Goal: Transaction & Acquisition: Purchase product/service

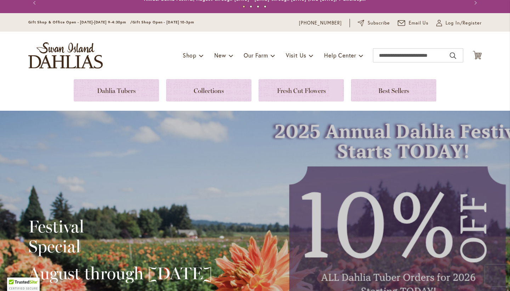
scroll to position [13, 0]
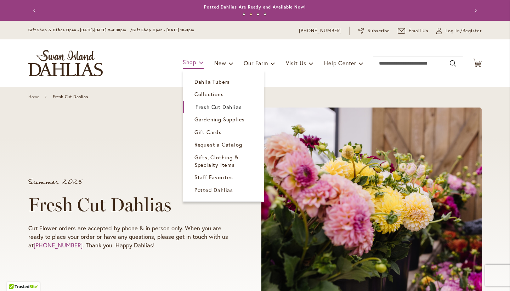
click at [195, 62] on link "Shop" at bounding box center [193, 62] width 21 height 12
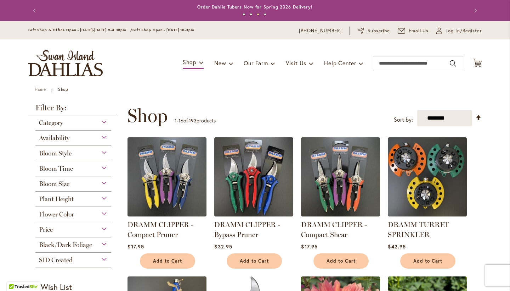
click at [82, 185] on div "Bloom Size" at bounding box center [73, 181] width 76 height 11
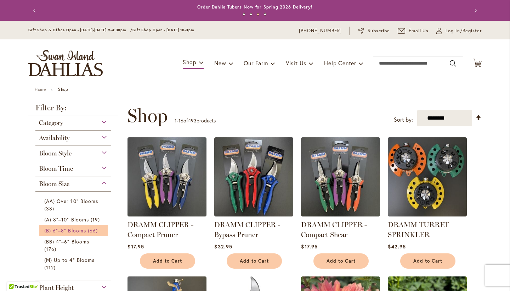
click at [80, 232] on span "(B) 6"–8" Blooms" at bounding box center [65, 230] width 42 height 7
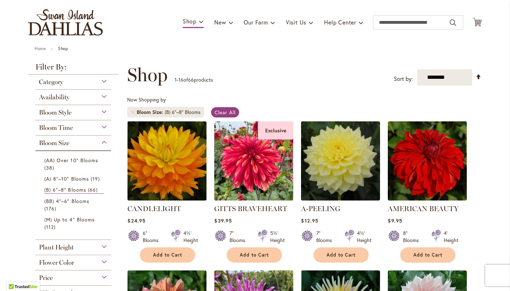
scroll to position [41, 0]
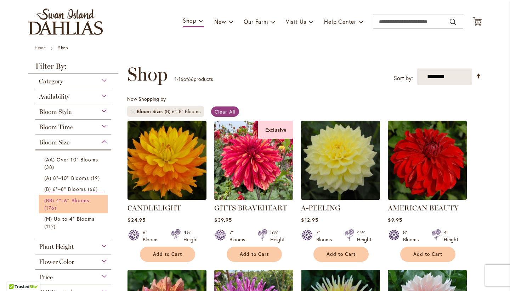
click at [83, 203] on link "(BB) 4"–6" Blooms 176 items" at bounding box center [74, 203] width 60 height 15
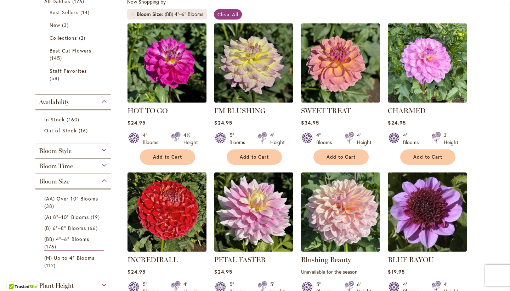
scroll to position [141, 0]
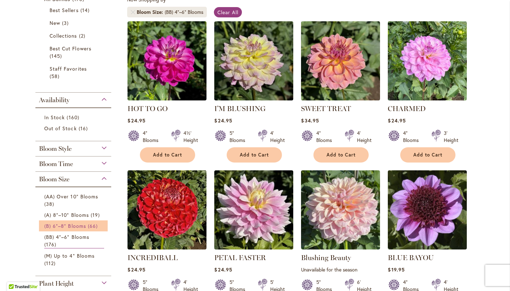
click at [77, 223] on span "(B) 6"–8" Blooms" at bounding box center [65, 225] width 42 height 7
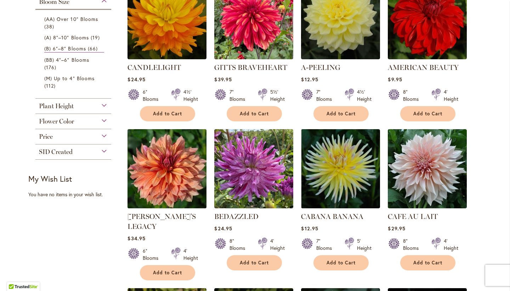
scroll to position [185, 0]
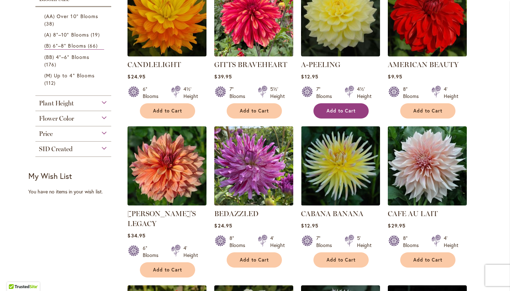
click at [345, 112] on span "Add to Cart" at bounding box center [341, 111] width 29 height 6
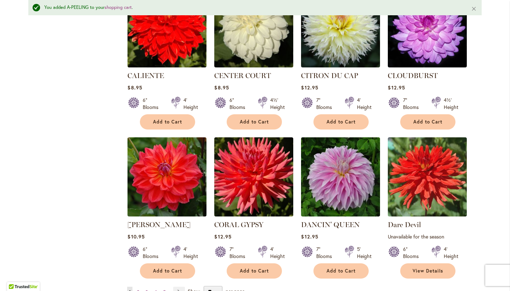
scroll to position [504, 0]
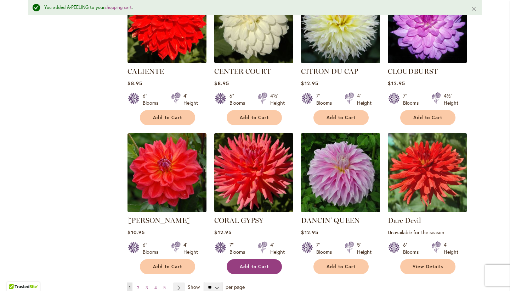
click at [258, 259] on button "Add to Cart" at bounding box center [254, 266] width 55 height 15
click at [142, 282] on ul "You're currently reading page 1 Page 2 Page 3 Page 4 Page 5 Page Next" at bounding box center [157, 287] width 61 height 11
click at [139, 285] on span "2" at bounding box center [138, 287] width 2 height 5
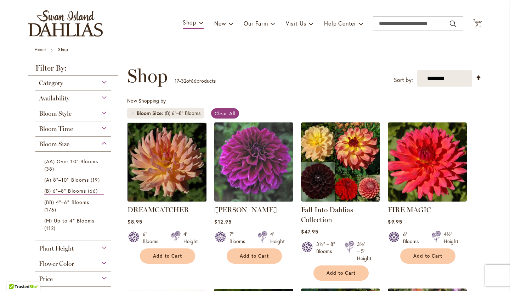
scroll to position [45, 0]
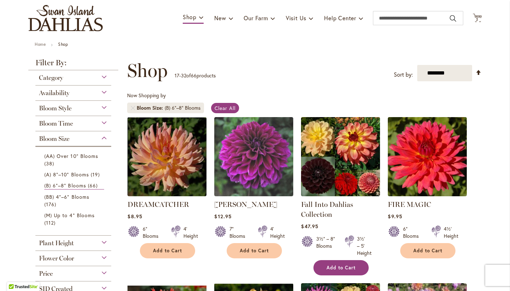
click at [336, 265] on span "Add to Cart" at bounding box center [341, 267] width 29 height 6
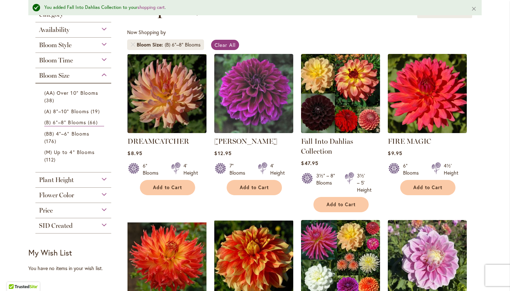
scroll to position [131, 0]
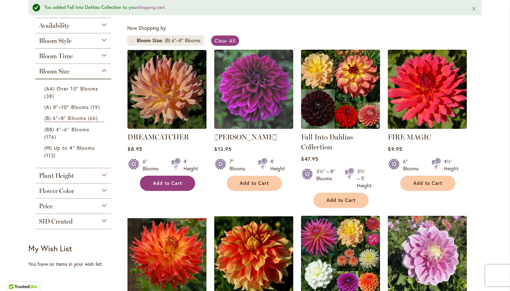
click at [183, 184] on button "Add to Cart" at bounding box center [167, 182] width 55 height 15
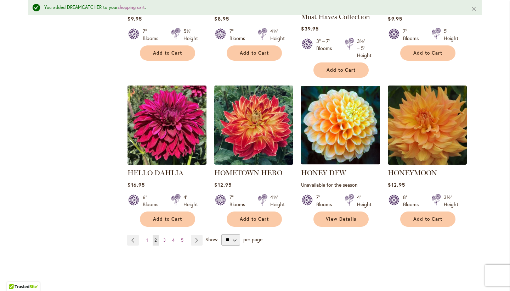
scroll to position [588, 0]
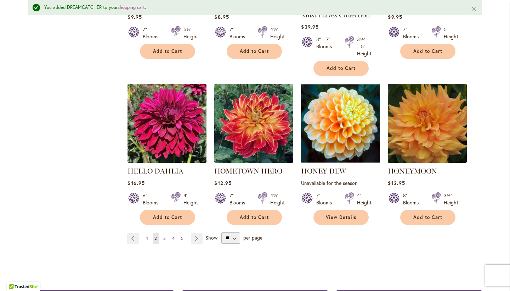
click at [166, 236] on span "3" at bounding box center [164, 237] width 2 height 5
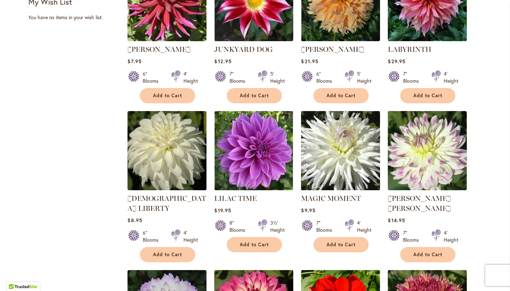
scroll to position [360, 0]
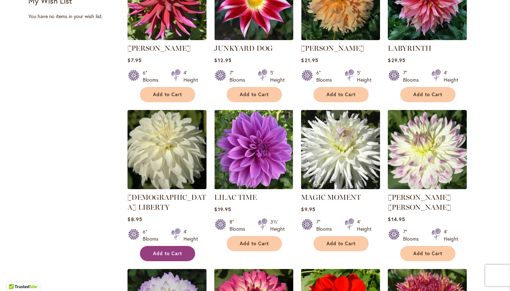
click at [159, 247] on button "Add to Cart" at bounding box center [167, 253] width 55 height 15
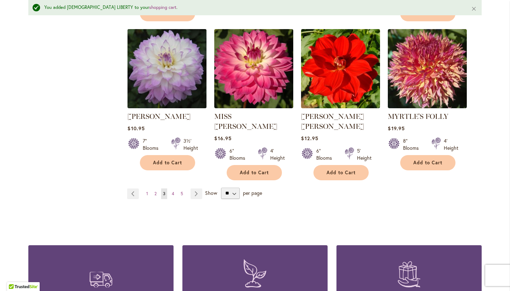
scroll to position [621, 0]
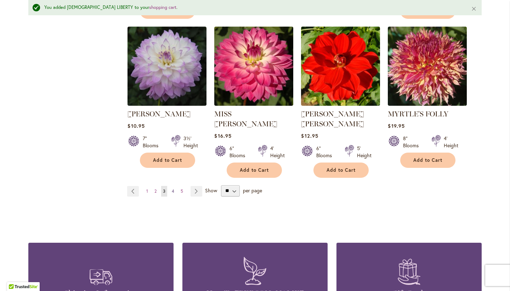
click at [174, 188] on span "4" at bounding box center [173, 190] width 2 height 5
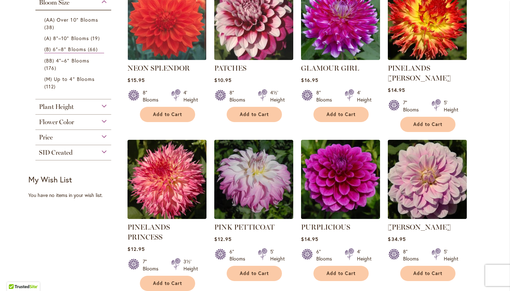
scroll to position [184, 0]
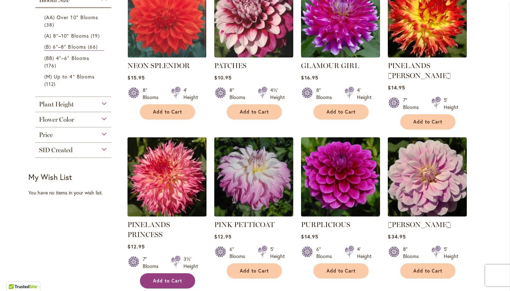
click at [169, 273] on button "Add to Cart" at bounding box center [167, 280] width 55 height 15
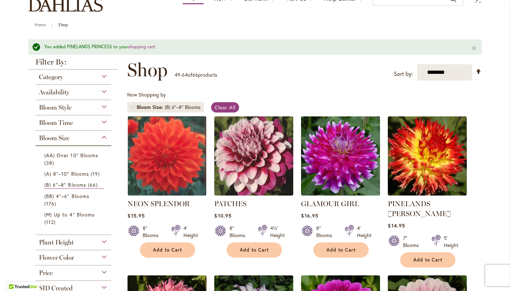
scroll to position [70, 0]
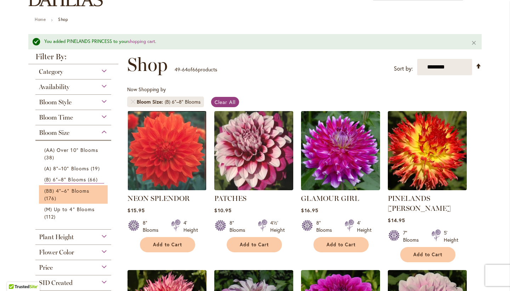
click at [62, 201] on li "(BB) 4"–6" Blooms 176 items" at bounding box center [73, 194] width 69 height 18
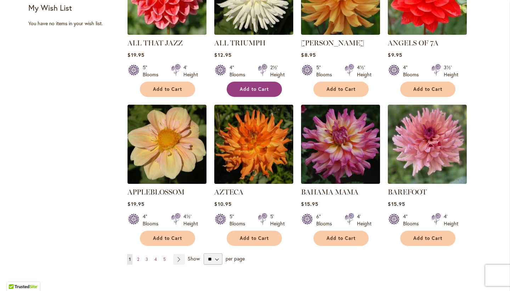
scroll to position [505, 0]
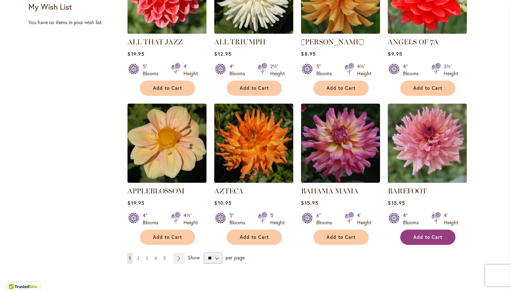
click at [442, 235] on span "Add to Cart" at bounding box center [428, 237] width 29 height 6
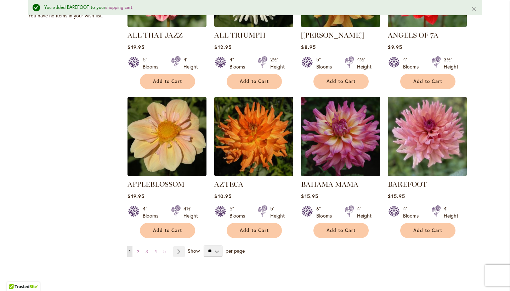
scroll to position [531, 0]
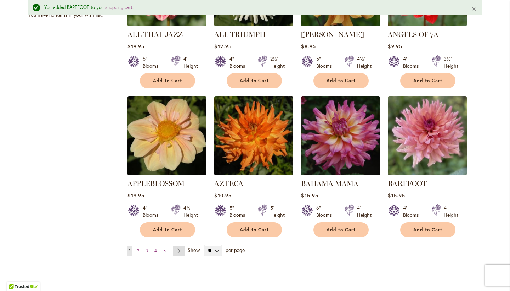
click at [179, 249] on link "Page Next" at bounding box center [179, 250] width 12 height 11
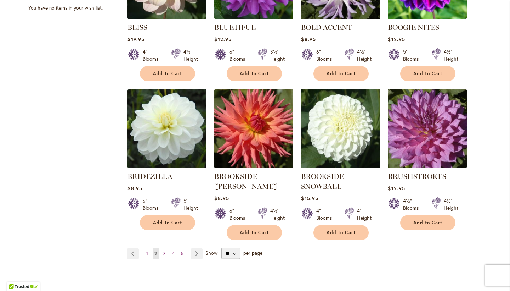
scroll to position [521, 0]
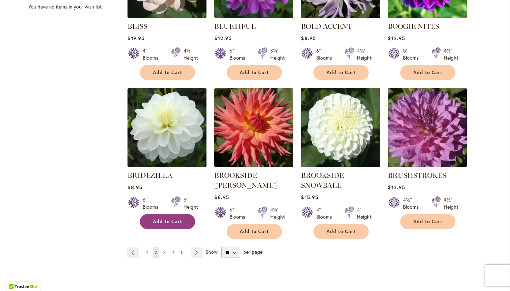
click at [172, 219] on span "Add to Cart" at bounding box center [167, 221] width 29 height 6
click at [197, 250] on link "Page Next" at bounding box center [197, 252] width 12 height 11
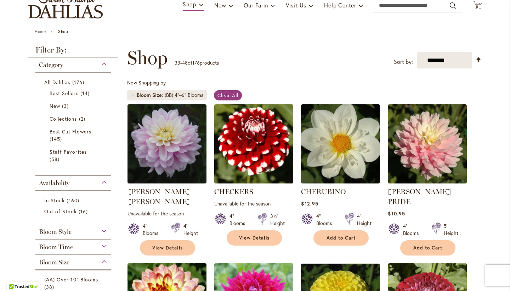
scroll to position [64, 0]
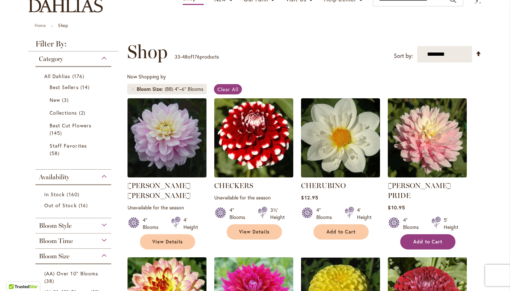
click at [446, 235] on button "Add to Cart" at bounding box center [428, 241] width 55 height 15
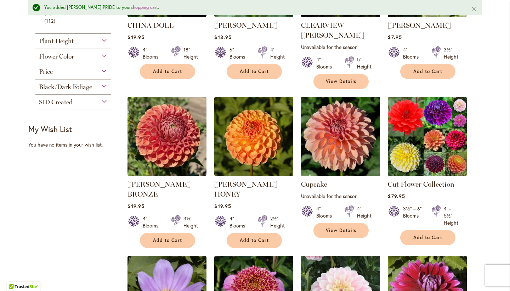
scroll to position [403, 0]
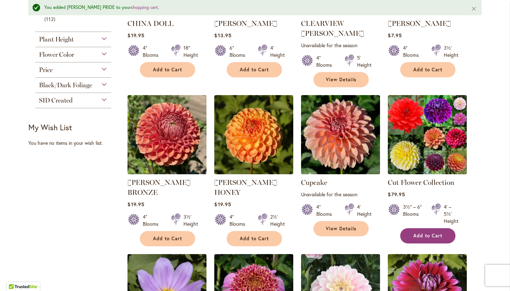
click at [438, 228] on button "Add to Cart" at bounding box center [428, 235] width 55 height 15
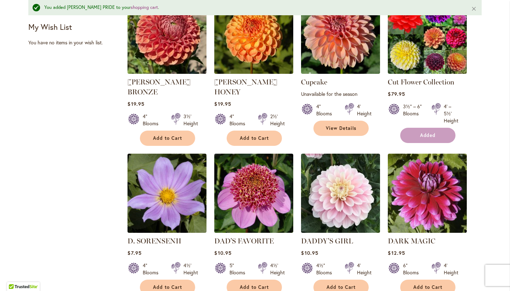
scroll to position [504, 0]
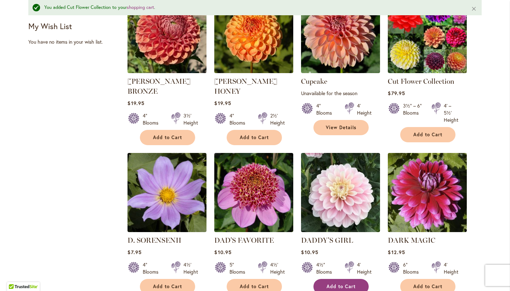
click at [357, 279] on button "Add to Cart" at bounding box center [341, 286] width 55 height 15
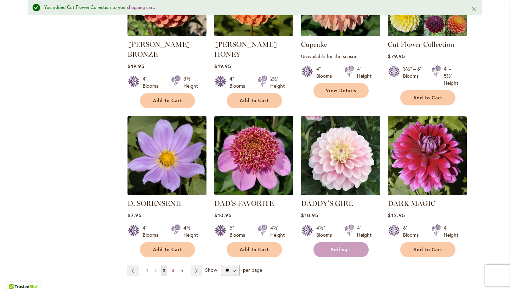
scroll to position [546, 0]
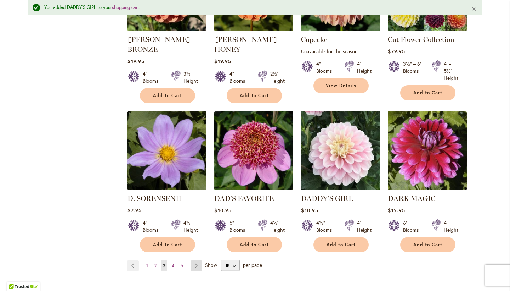
click at [197, 260] on link "Page Next" at bounding box center [197, 265] width 12 height 11
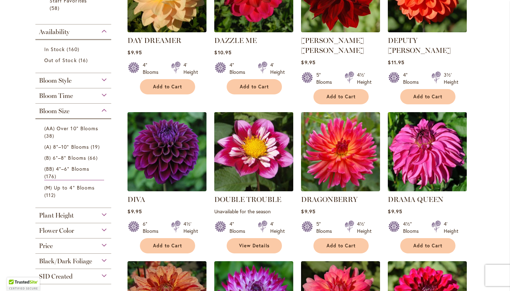
scroll to position [210, 0]
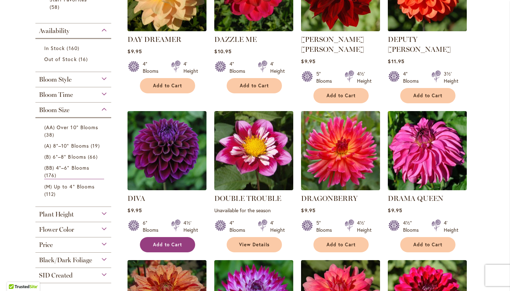
click at [166, 237] on button "Add to Cart" at bounding box center [167, 244] width 55 height 15
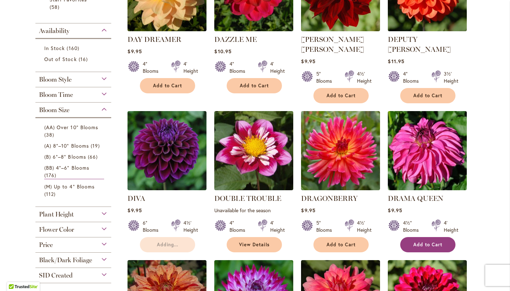
click at [418, 237] on button "Add to Cart" at bounding box center [428, 244] width 55 height 15
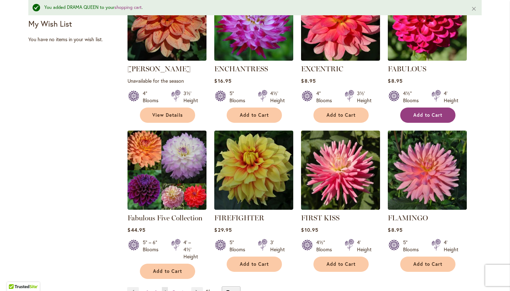
scroll to position [510, 0]
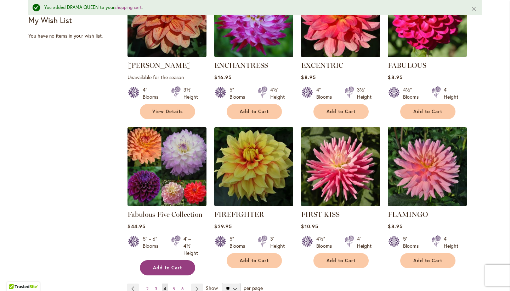
click at [184, 262] on button "Add to Cart" at bounding box center [167, 267] width 55 height 15
click at [200, 283] on link "Page Next" at bounding box center [197, 288] width 12 height 11
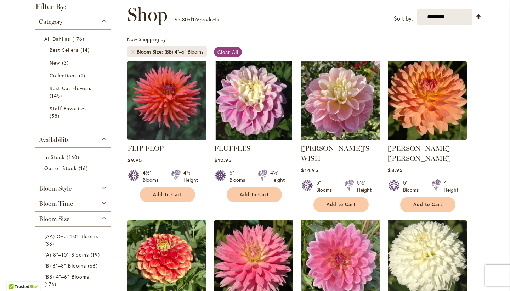
scroll to position [102, 0]
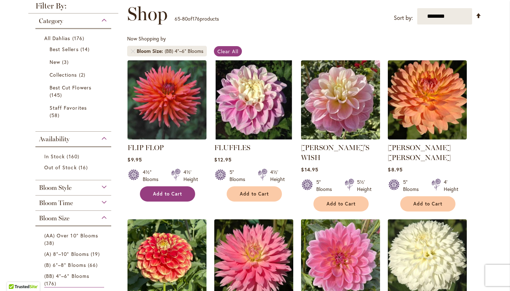
click at [179, 194] on span "Add to Cart" at bounding box center [167, 194] width 29 height 6
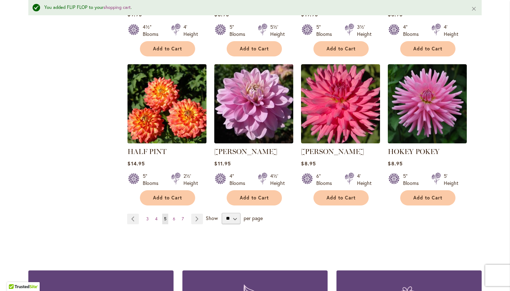
scroll to position [591, 0]
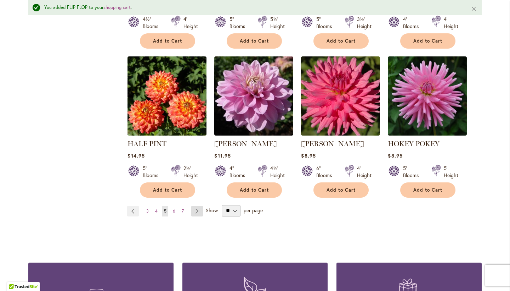
click at [195, 206] on link "Page Next" at bounding box center [197, 211] width 12 height 11
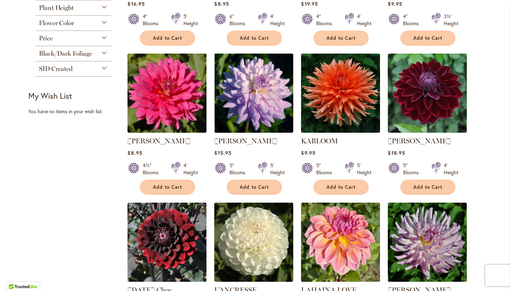
scroll to position [416, 0]
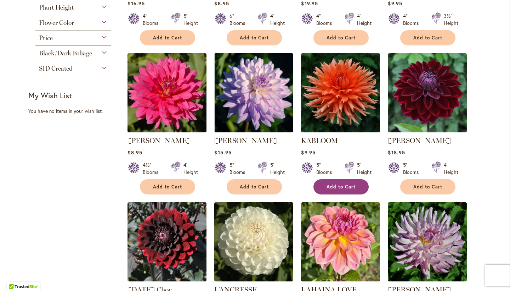
click at [346, 181] on button "Add to Cart" at bounding box center [341, 186] width 55 height 15
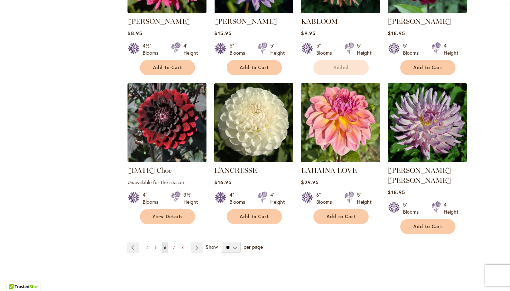
scroll to position [537, 0]
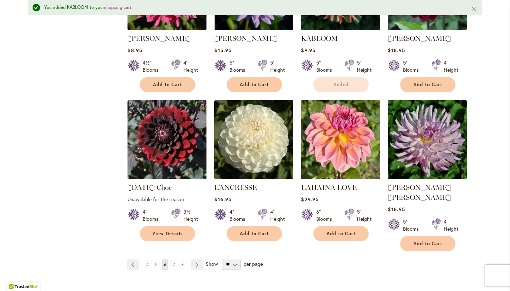
click at [196, 234] on div "View Details" at bounding box center [167, 233] width 78 height 15
click at [197, 259] on link "Page Next" at bounding box center [197, 264] width 12 height 11
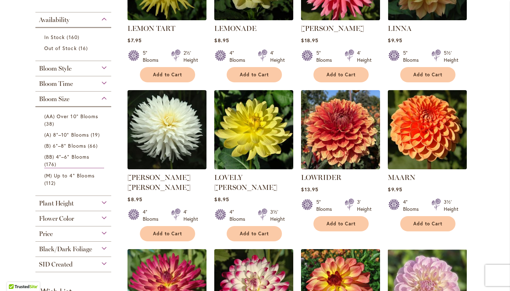
scroll to position [222, 0]
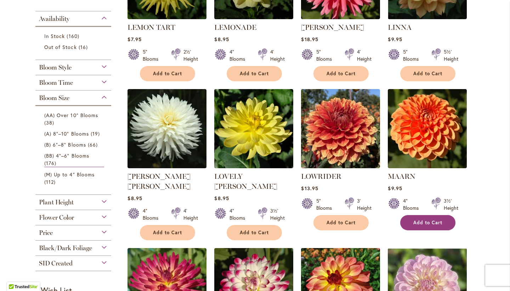
click at [423, 221] on span "Add to Cart" at bounding box center [428, 222] width 29 height 6
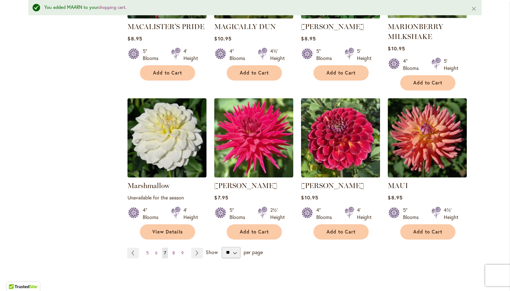
scroll to position [554, 0]
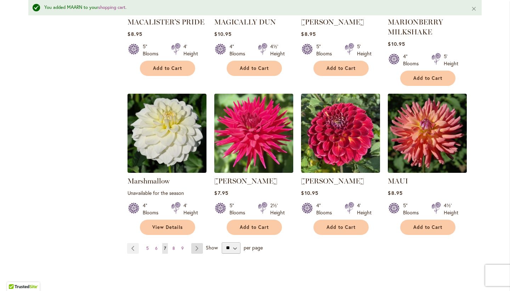
click at [201, 243] on link "Page Next" at bounding box center [197, 248] width 12 height 11
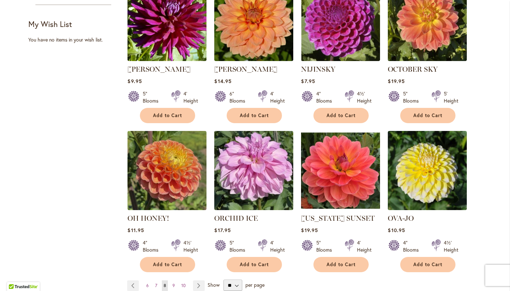
scroll to position [494, 0]
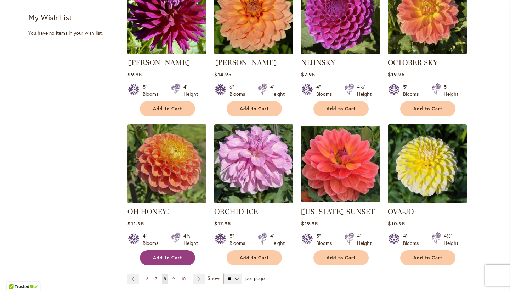
click at [171, 250] on button "Add to Cart" at bounding box center [167, 257] width 55 height 15
click at [196, 273] on link "Page Next" at bounding box center [199, 278] width 12 height 11
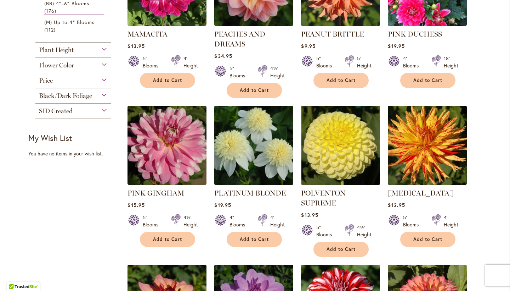
scroll to position [375, 0]
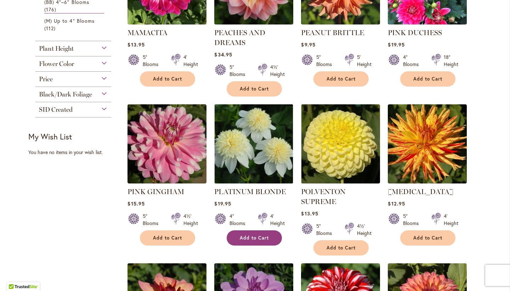
click at [251, 235] on span "Add to Cart" at bounding box center [254, 238] width 29 height 6
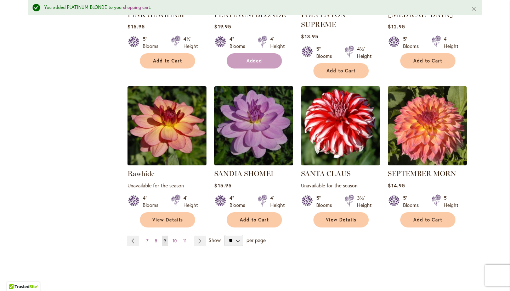
scroll to position [622, 0]
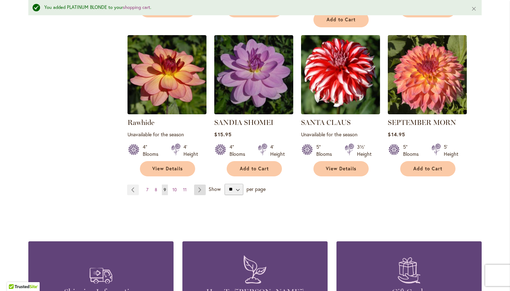
click at [201, 187] on link "Page Next" at bounding box center [200, 189] width 12 height 11
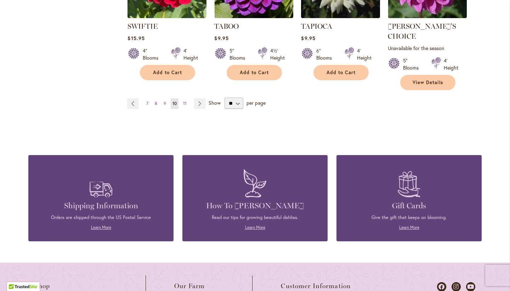
scroll to position [673, 0]
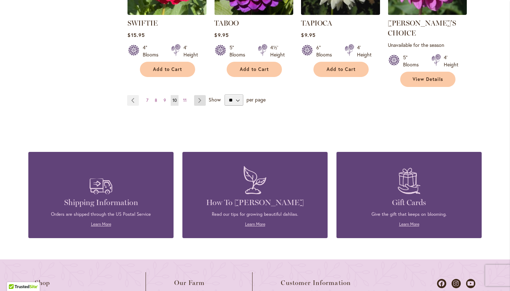
click at [197, 95] on link "Page Next" at bounding box center [200, 100] width 12 height 11
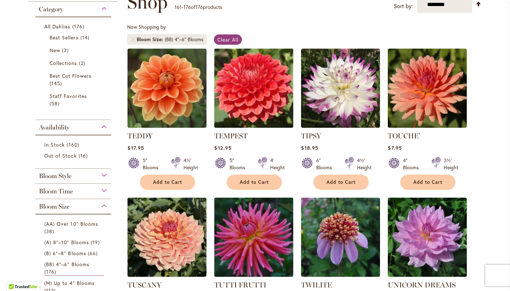
scroll to position [114, 0]
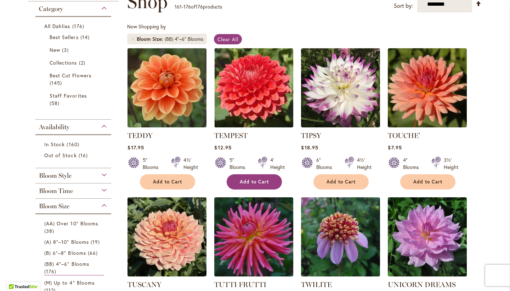
click at [259, 179] on span "Add to Cart" at bounding box center [254, 182] width 29 height 6
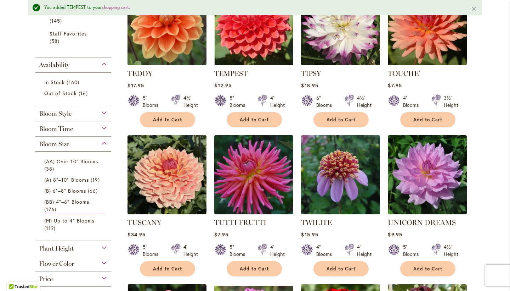
scroll to position [199, 0]
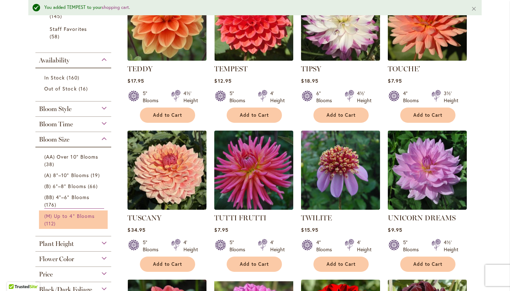
click at [77, 217] on span "(M) Up to 4" Blooms" at bounding box center [69, 215] width 50 height 7
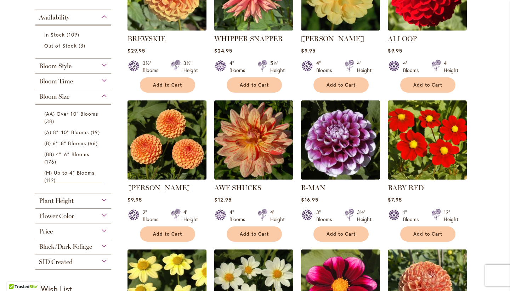
scroll to position [221, 0]
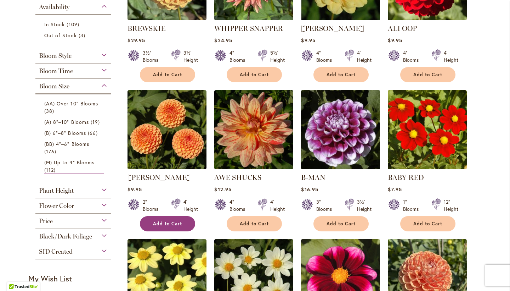
click at [158, 219] on button "Add to Cart" at bounding box center [167, 223] width 55 height 15
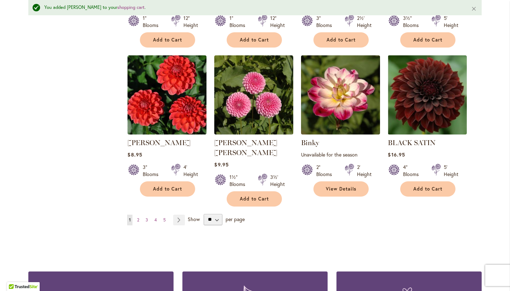
scroll to position [572, 0]
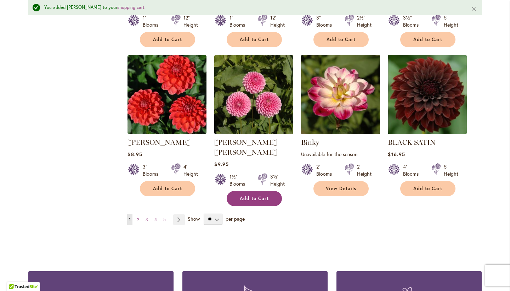
click at [264, 195] on span "Add to Cart" at bounding box center [254, 198] width 29 height 6
click at [182, 214] on link "Page Next" at bounding box center [179, 219] width 12 height 11
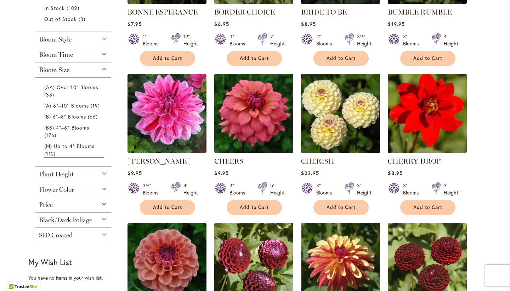
scroll to position [239, 0]
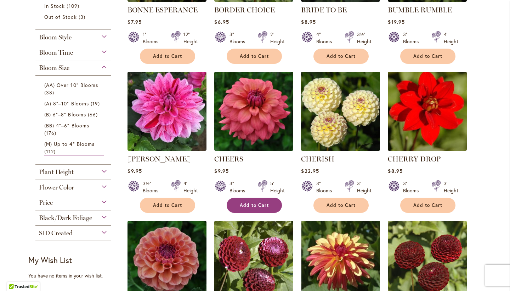
click at [248, 201] on button "Add to Cart" at bounding box center [254, 204] width 55 height 15
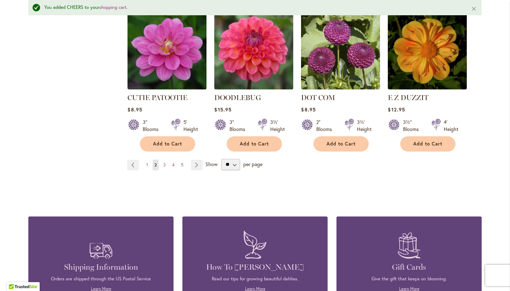
scroll to position [629, 0]
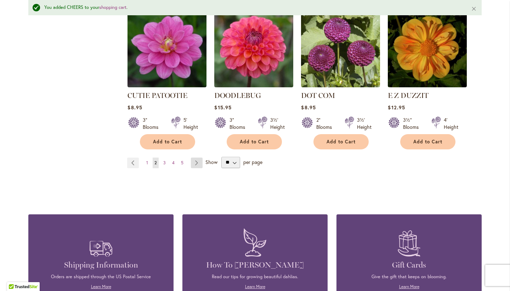
click at [195, 157] on link "Page Next" at bounding box center [197, 162] width 12 height 11
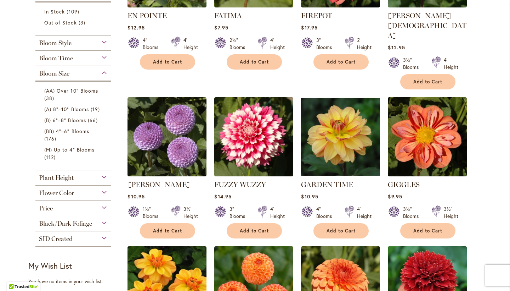
scroll to position [236, 0]
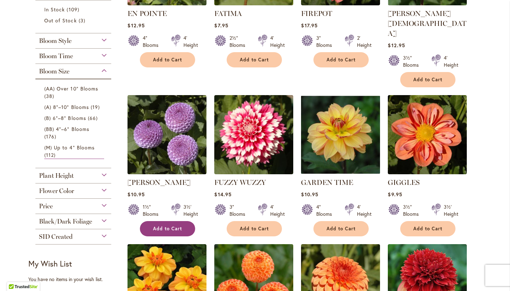
click at [161, 221] on button "Add to Cart" at bounding box center [167, 228] width 55 height 15
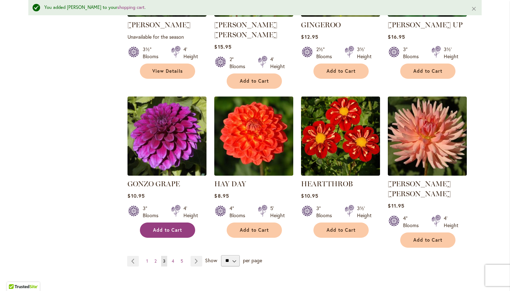
scroll to position [564, 0]
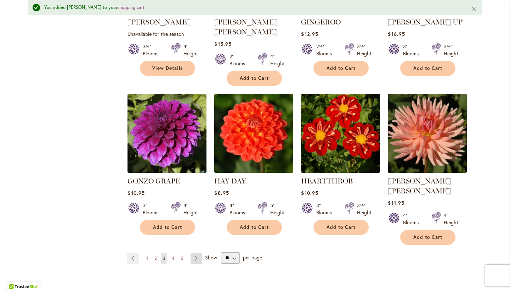
click at [192, 253] on link "Page Next" at bounding box center [197, 258] width 12 height 11
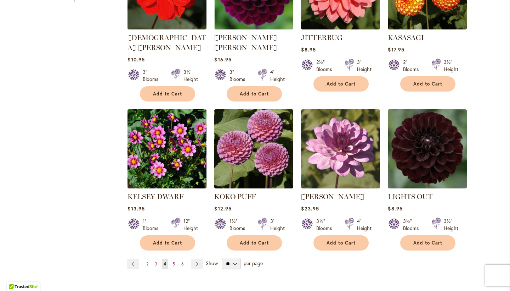
scroll to position [518, 0]
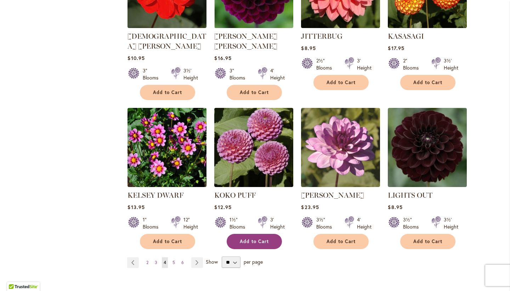
click at [251, 238] on span "Add to Cart" at bounding box center [254, 241] width 29 height 6
click at [204, 257] on ul "Page Previous Page 2 Page 3 You're currently reading page 4 Page 5 Page 6 Page …" at bounding box center [166, 262] width 79 height 11
click at [201, 257] on link "Page Next" at bounding box center [197, 262] width 12 height 11
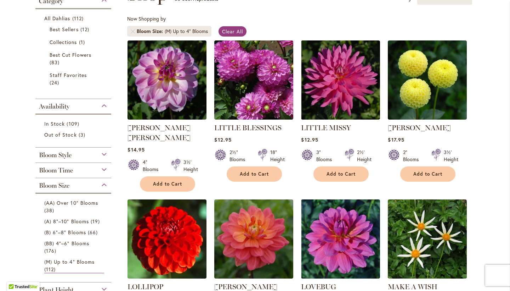
scroll to position [124, 0]
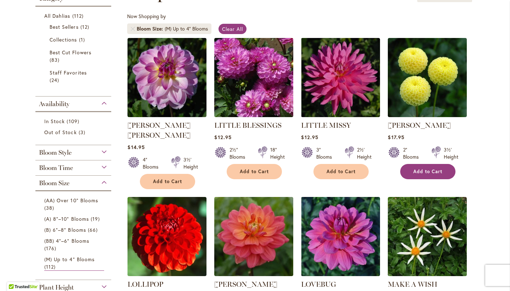
click at [424, 173] on span "Add to Cart" at bounding box center [428, 171] width 29 height 6
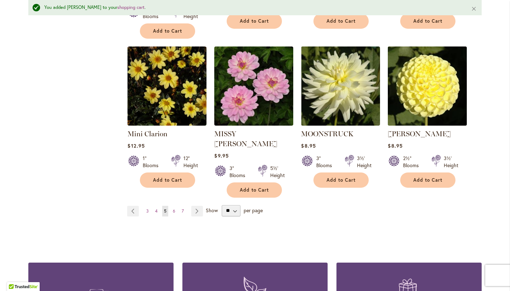
scroll to position [623, 0]
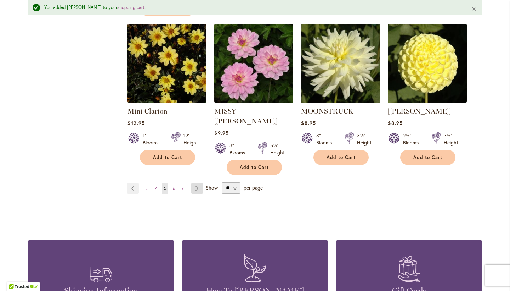
click at [196, 183] on link "Page Next" at bounding box center [197, 188] width 12 height 11
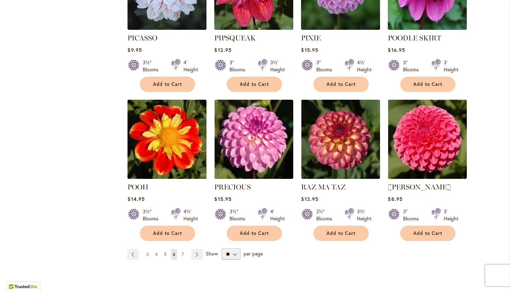
scroll to position [521, 0]
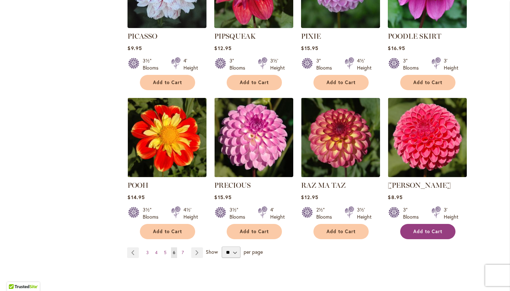
click at [417, 225] on button "Add to Cart" at bounding box center [428, 231] width 55 height 15
click at [199, 247] on link "Page Next" at bounding box center [197, 252] width 12 height 11
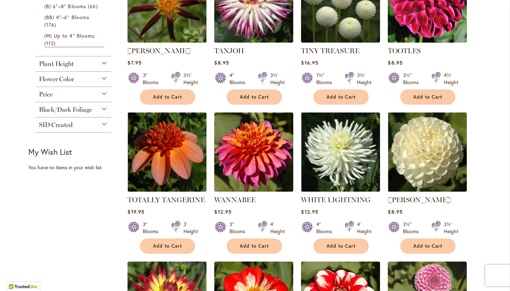
scroll to position [354, 0]
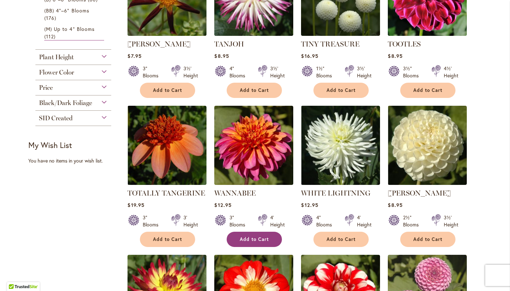
click at [240, 239] on span "Add to Cart" at bounding box center [254, 239] width 29 height 6
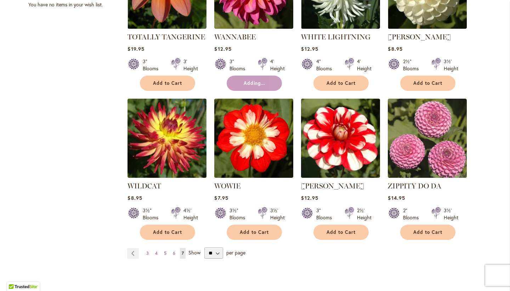
scroll to position [513, 0]
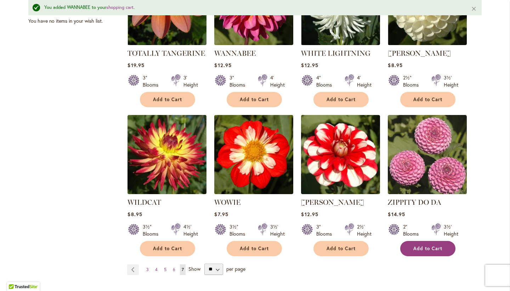
click at [414, 245] on span "Add to Cart" at bounding box center [428, 248] width 29 height 6
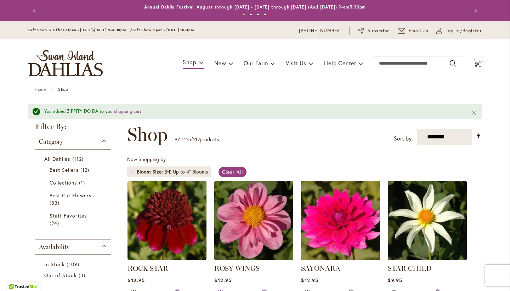
scroll to position [0, 0]
click at [475, 64] on span "29" at bounding box center [477, 64] width 5 height 5
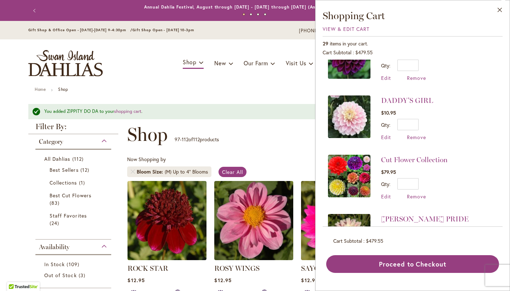
scroll to position [1044, 0]
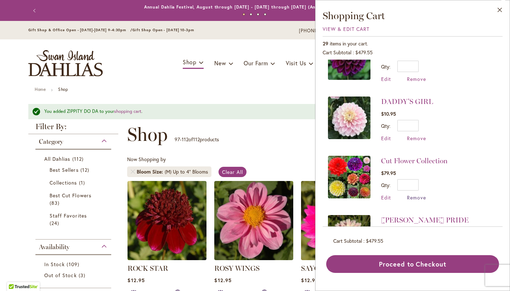
click at [413, 194] on span "Remove" at bounding box center [416, 197] width 19 height 7
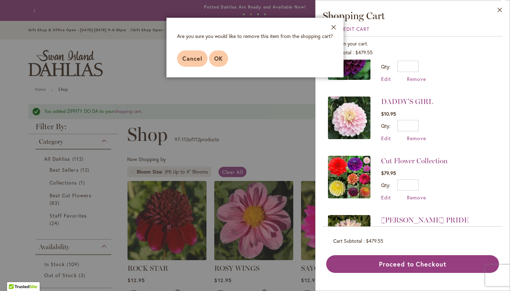
click at [220, 61] on span "OK" at bounding box center [218, 58] width 9 height 7
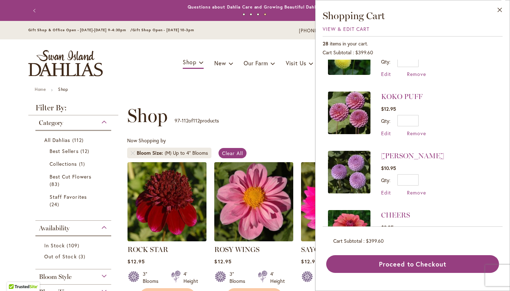
scroll to position [212, 0]
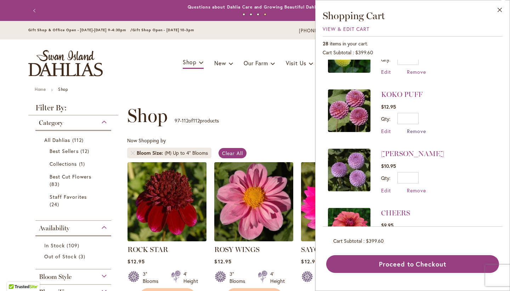
click at [413, 130] on span "Remove" at bounding box center [416, 131] width 19 height 7
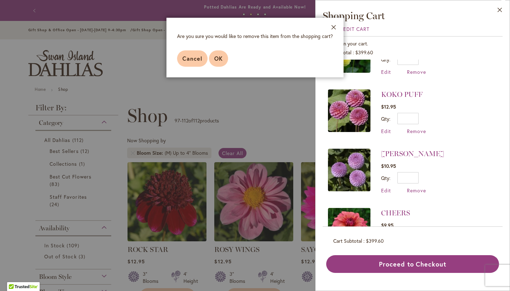
click at [219, 58] on span "OK" at bounding box center [218, 58] width 9 height 7
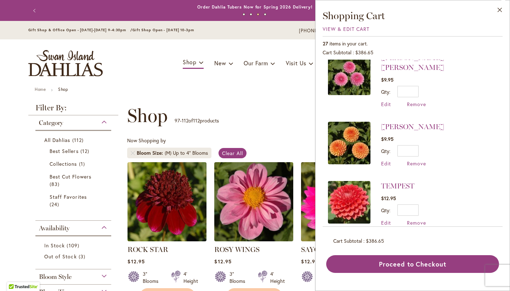
scroll to position [369, 0]
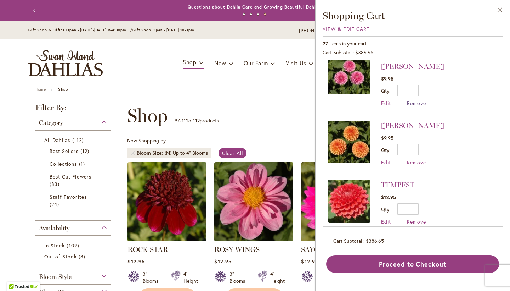
click at [410, 100] on span "Remove" at bounding box center [416, 103] width 19 height 7
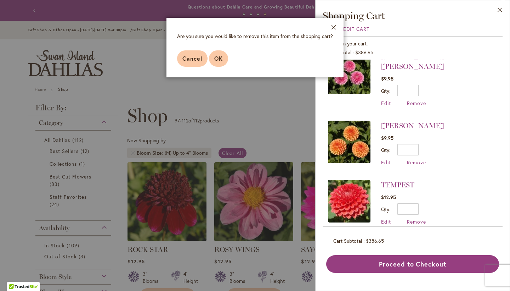
click at [214, 58] on span "OK" at bounding box center [218, 58] width 9 height 7
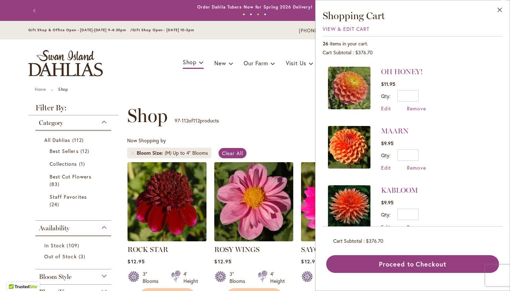
scroll to position [531, 0]
click at [413, 164] on span "Remove" at bounding box center [416, 167] width 19 height 7
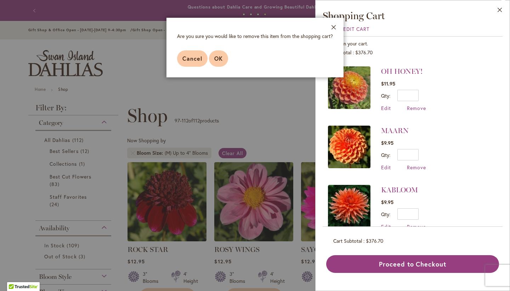
click at [216, 56] on span "OK" at bounding box center [218, 58] width 9 height 7
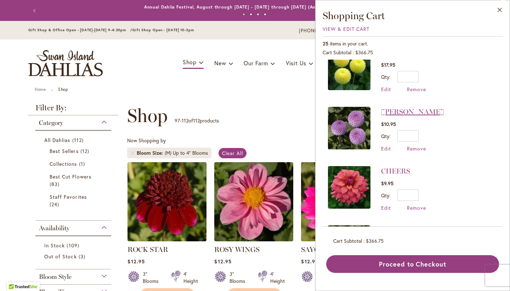
scroll to position [180, 0]
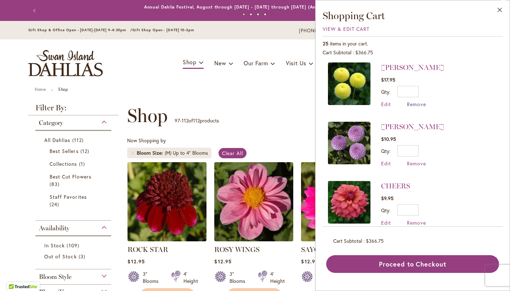
click at [412, 102] on span "Remove" at bounding box center [416, 104] width 19 height 7
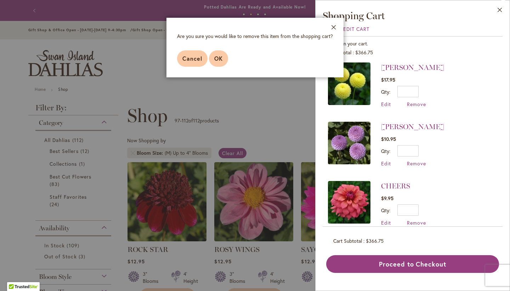
click at [212, 59] on button "OK" at bounding box center [218, 58] width 19 height 16
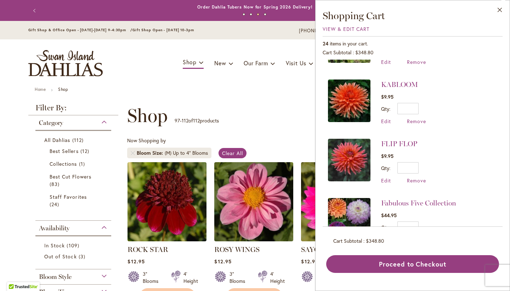
scroll to position [520, 0]
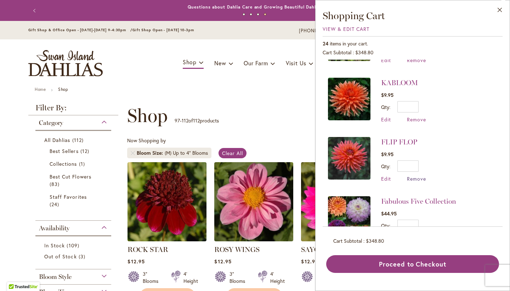
click at [421, 175] on span "Remove" at bounding box center [416, 178] width 19 height 7
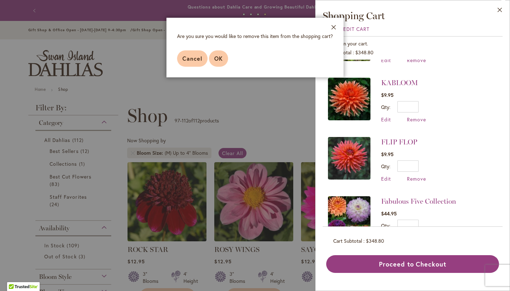
click at [216, 54] on button "OK" at bounding box center [218, 58] width 19 height 16
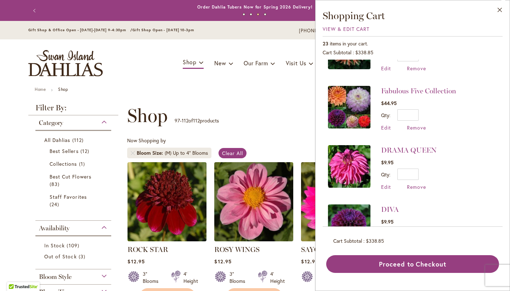
scroll to position [568, 0]
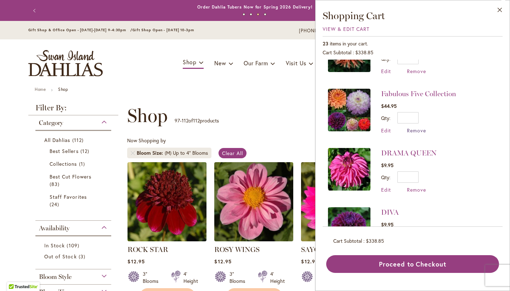
click at [409, 127] on span "Remove" at bounding box center [416, 130] width 19 height 7
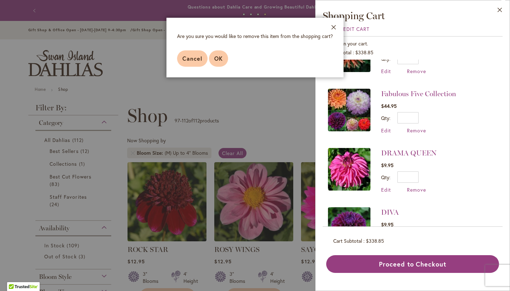
click at [224, 61] on button "OK" at bounding box center [218, 58] width 19 height 16
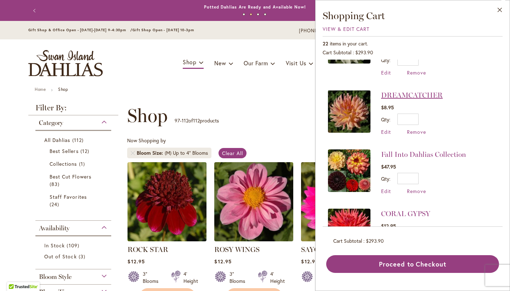
scroll to position [1053, 0]
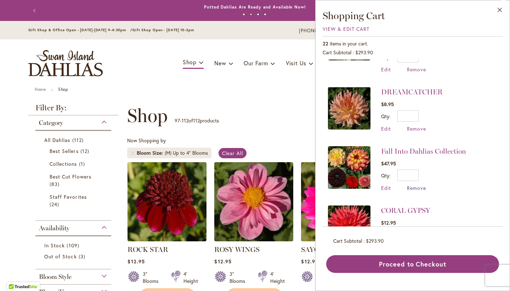
click at [418, 184] on span "Remove" at bounding box center [416, 187] width 19 height 7
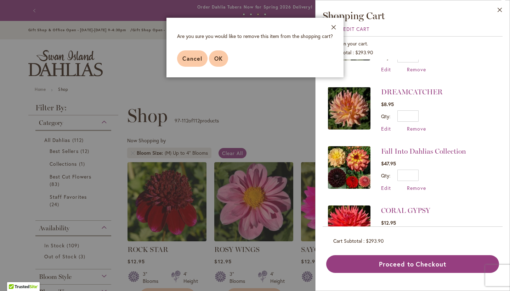
click at [213, 60] on button "OK" at bounding box center [218, 58] width 19 height 16
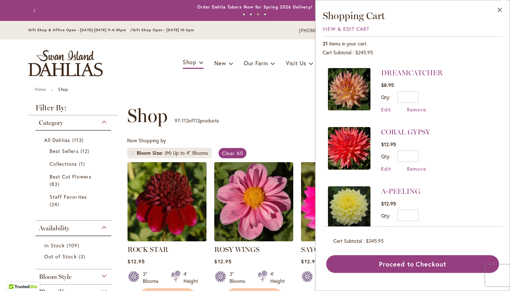
scroll to position [0, 0]
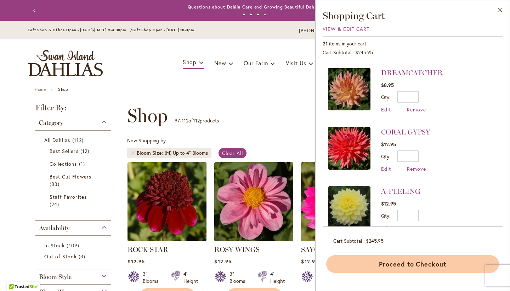
click at [389, 265] on button "Proceed to Checkout" at bounding box center [412, 264] width 173 height 18
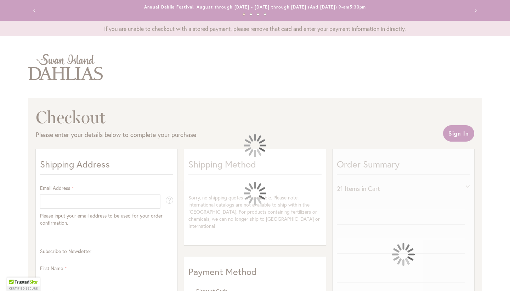
select select "**"
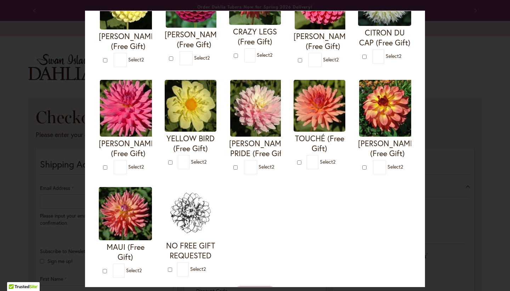
scroll to position [214, 0]
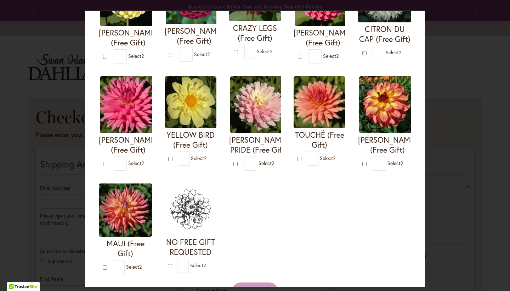
type input "*"
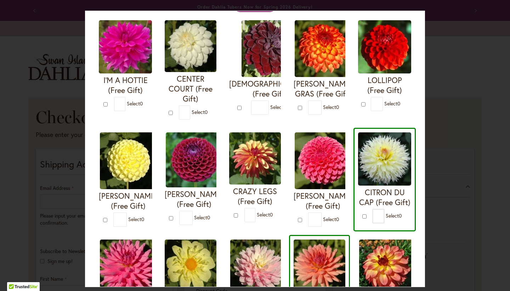
scroll to position [51, 0]
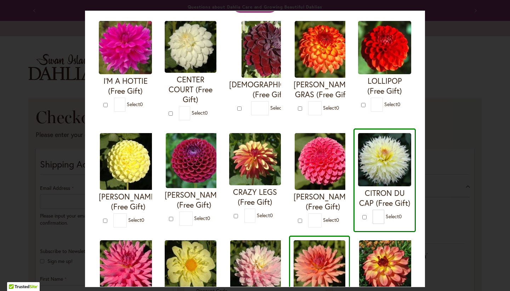
type input "*"
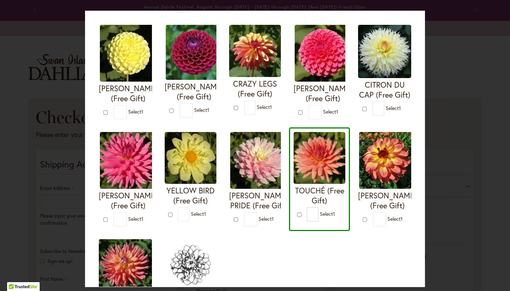
scroll to position [160, 0]
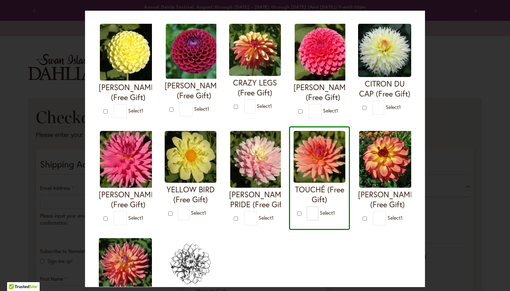
type input "*"
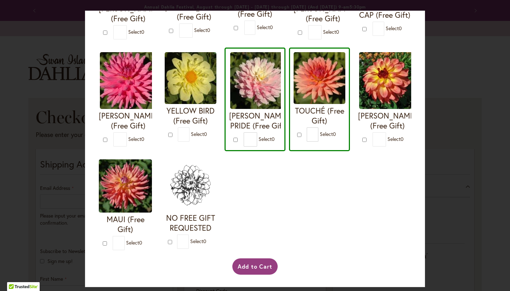
scroll to position [0, 0]
click at [246, 261] on button "Add to Cart" at bounding box center [256, 266] width 46 height 16
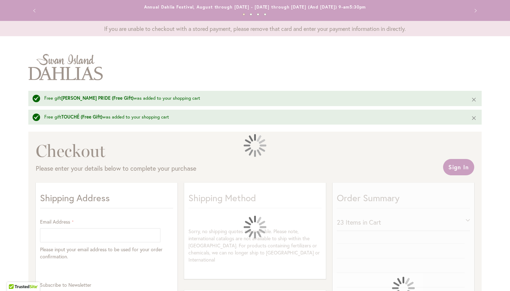
select select "**"
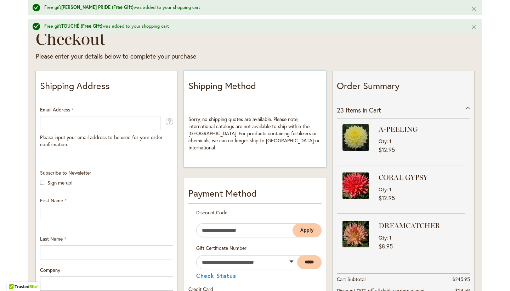
scroll to position [117, 0]
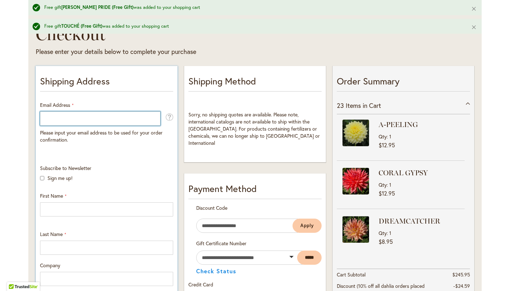
type input "*"
type input "**********"
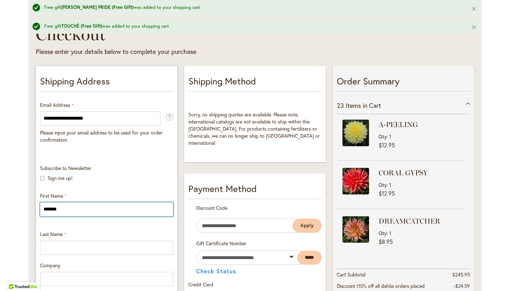
type input "*******"
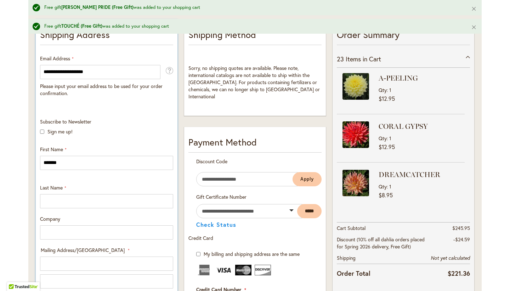
scroll to position [164, 0]
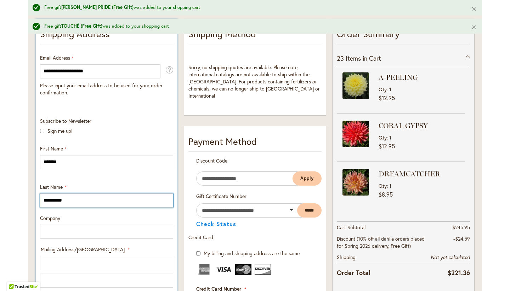
type input "*********"
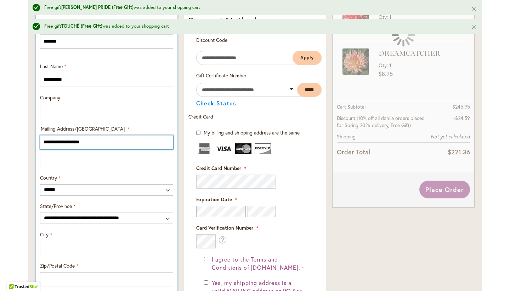
scroll to position [287, 0]
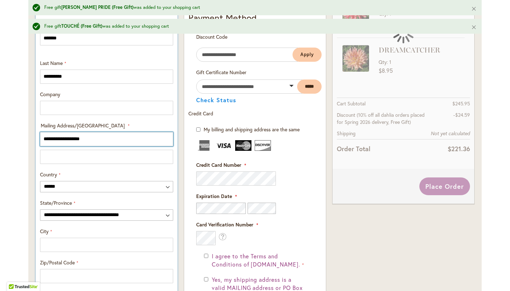
type input "**********"
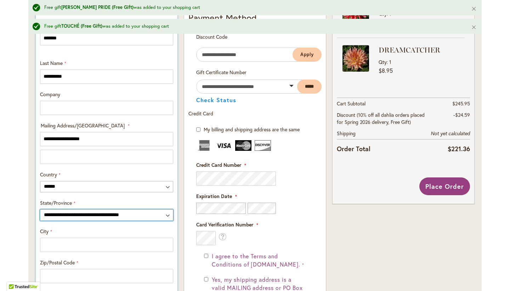
select select "**"
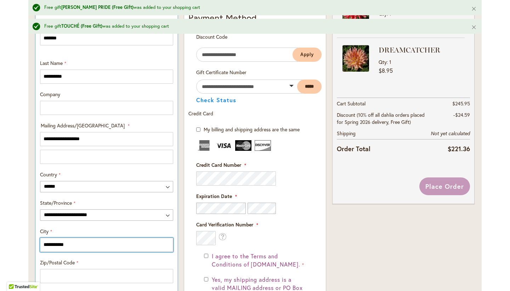
type input "**********"
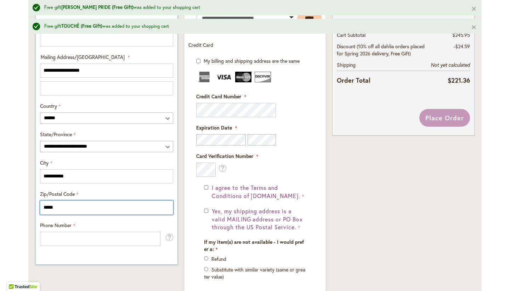
scroll to position [356, 0]
type input "*****"
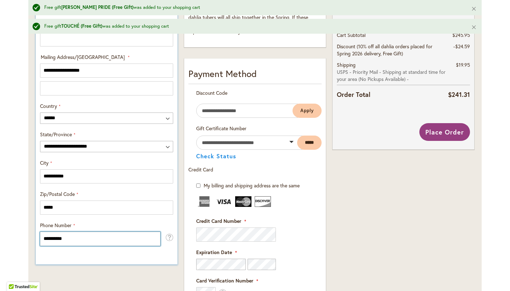
type input "**********"
click at [64, 254] on div "**********" at bounding box center [107, 142] width 148 height 636
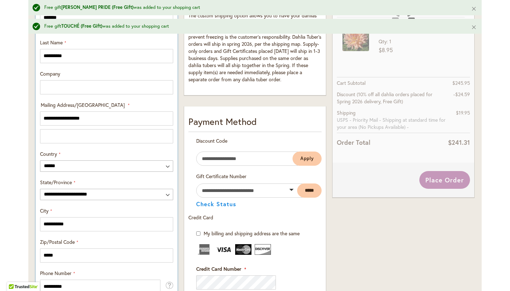
scroll to position [308, 0]
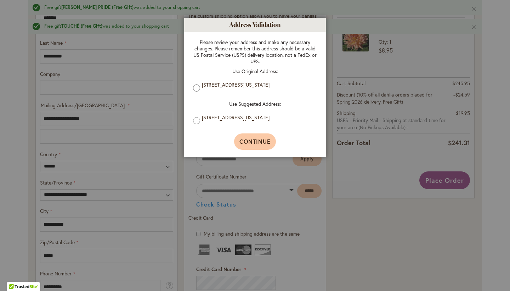
click at [251, 139] on span "Continue" at bounding box center [256, 141] width 32 height 7
type input "**********"
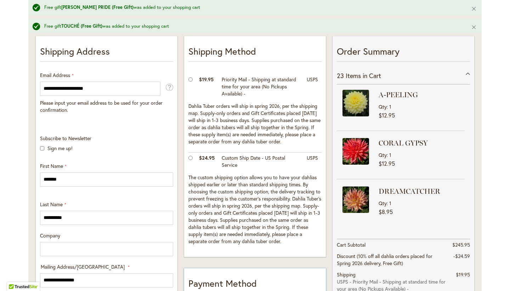
scroll to position [282, 0]
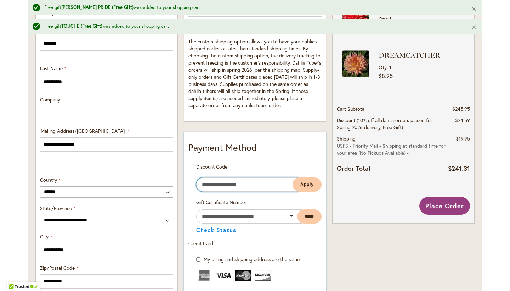
click at [230, 186] on input "Enter discount code" at bounding box center [247, 184] width 102 height 14
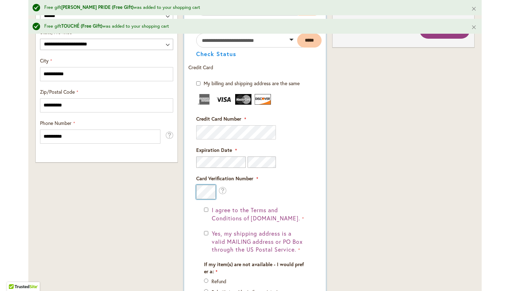
scroll to position [460, 0]
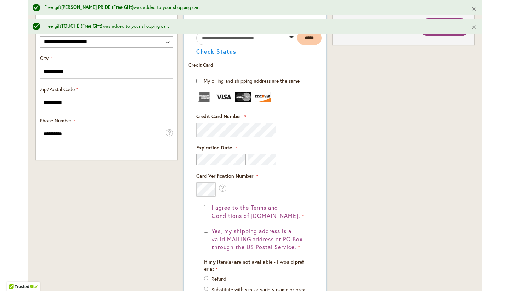
click at [206, 209] on div "I agree to the Terms and Conditions of [DOMAIN_NAME]." at bounding box center [255, 211] width 102 height 16
click at [206, 227] on div "Yes, my shipping address is a valid MAILING address or PO Box through the US Po…" at bounding box center [255, 239] width 102 height 24
click at [208, 206] on div "I agree to the Terms and Conditions of [DOMAIN_NAME]." at bounding box center [255, 211] width 102 height 16
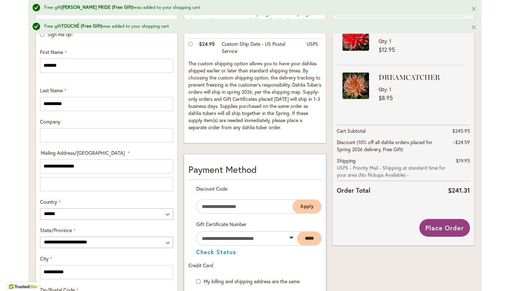
scroll to position [262, 0]
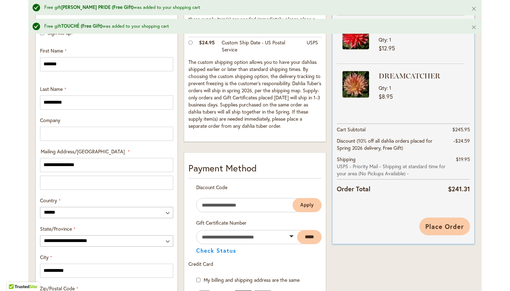
click at [435, 227] on span "Place Order" at bounding box center [445, 226] width 39 height 9
